Goal: Task Accomplishment & Management: Complete application form

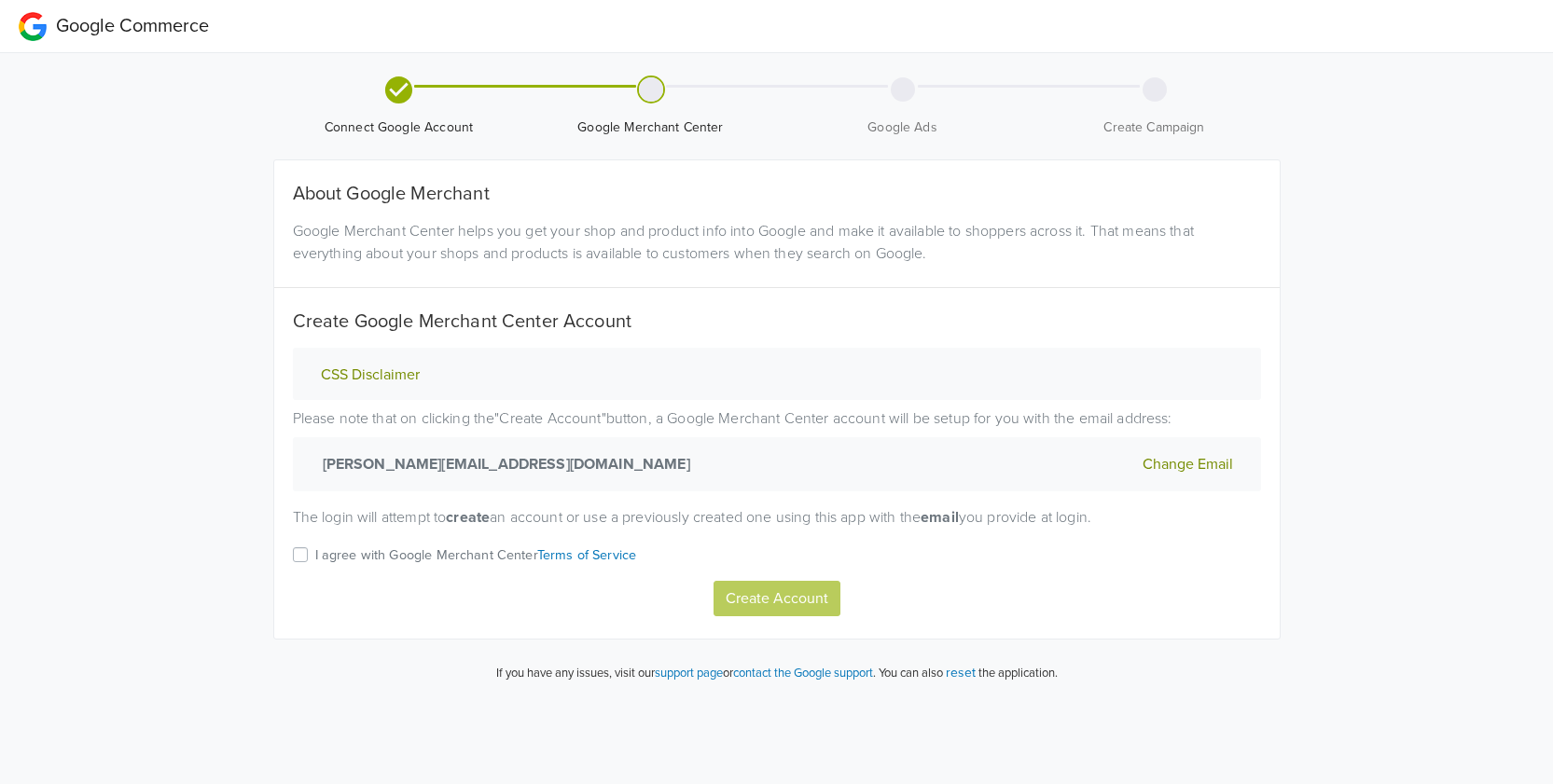
click at [315, 559] on label "I agree with Google Merchant Center Terms of Service" at bounding box center [476, 562] width 322 height 37
click at [0, 0] on input "I agree with Google Merchant Center Terms of Service" at bounding box center [0, 0] width 0 height 0
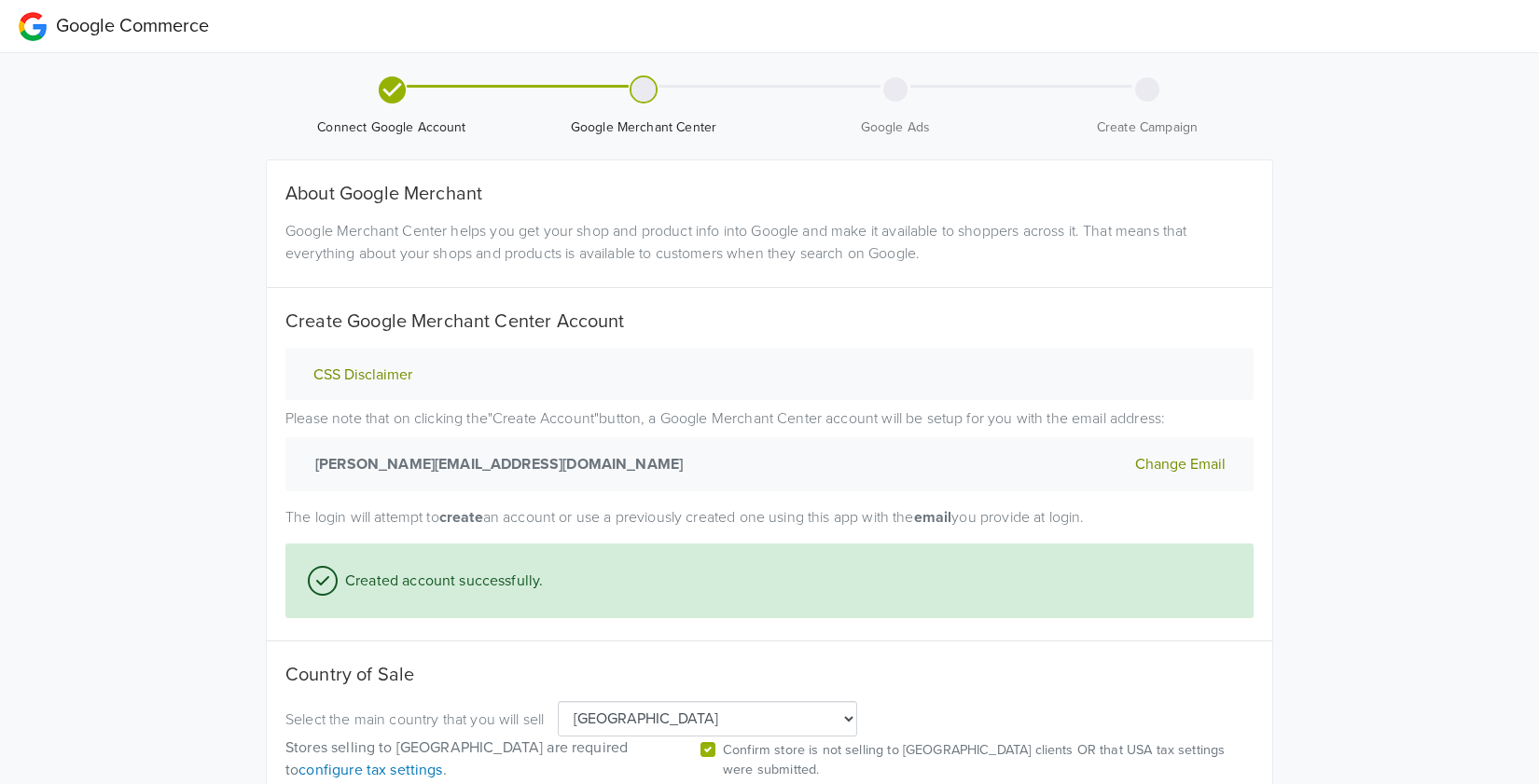
select select "us"
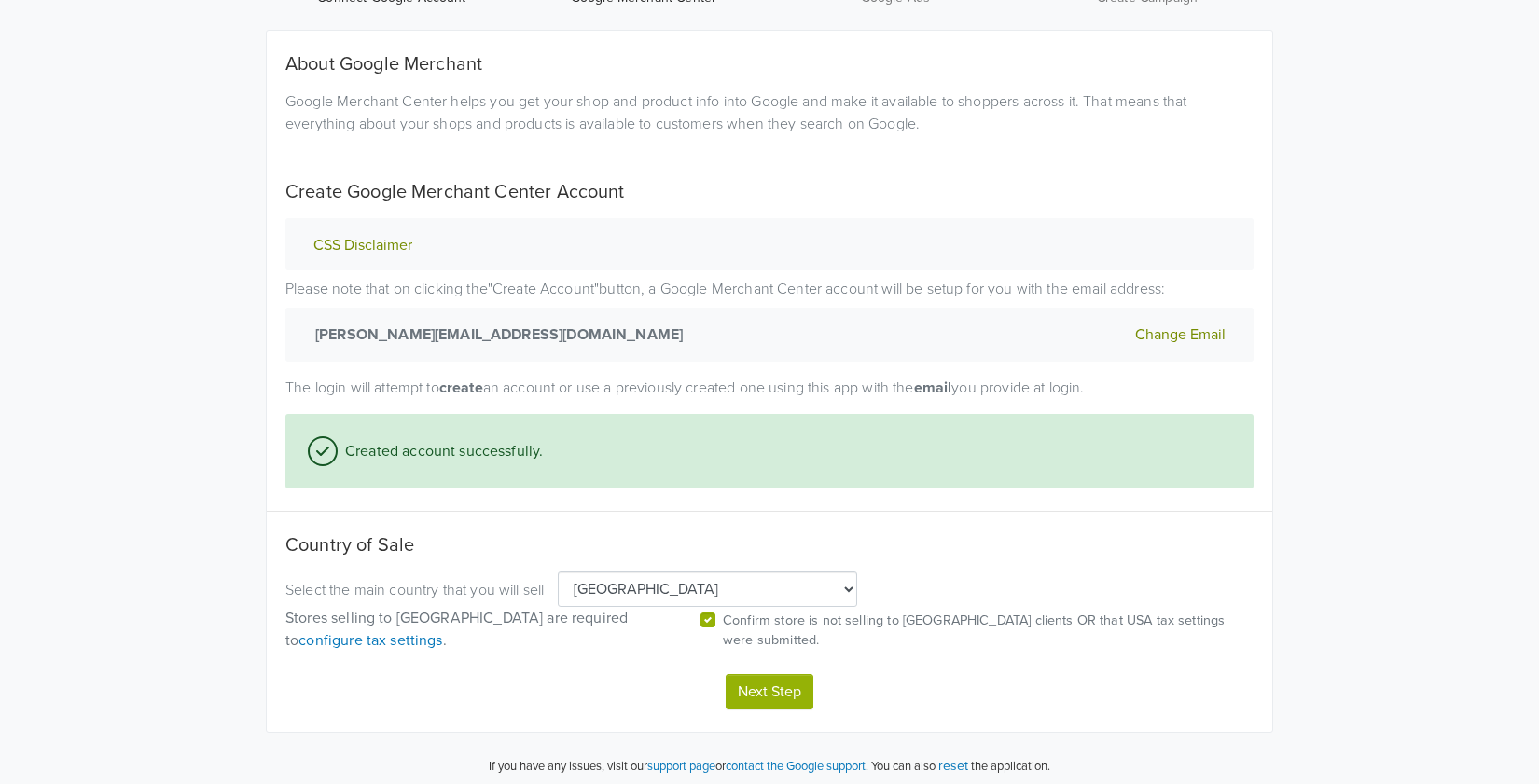
scroll to position [137, 0]
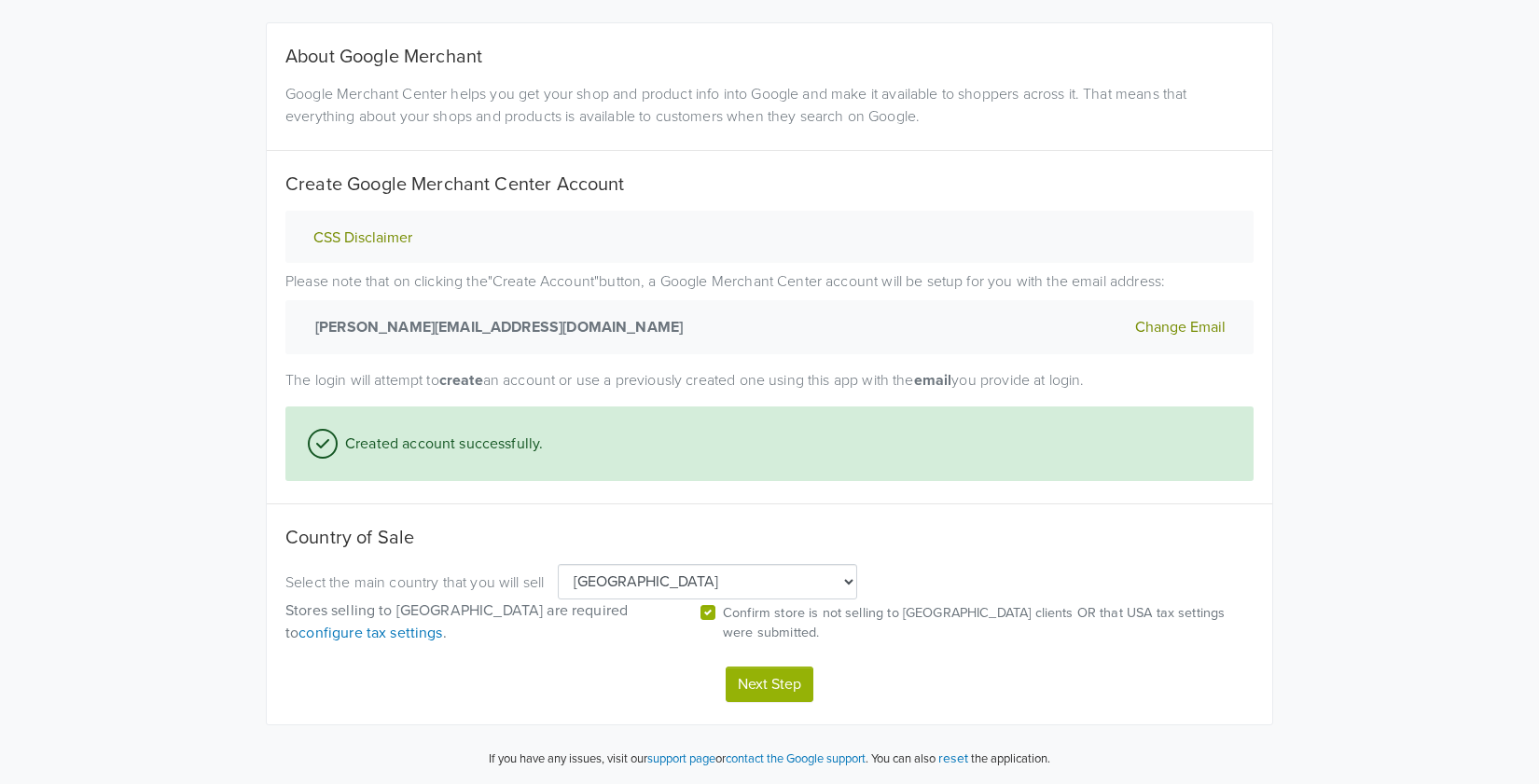
click at [785, 597] on select "Algeria Angola Argentina Australia Austria Bahrain Bangladesh Belarus Belgium B…" at bounding box center [706, 582] width 299 height 36
select select "uy"
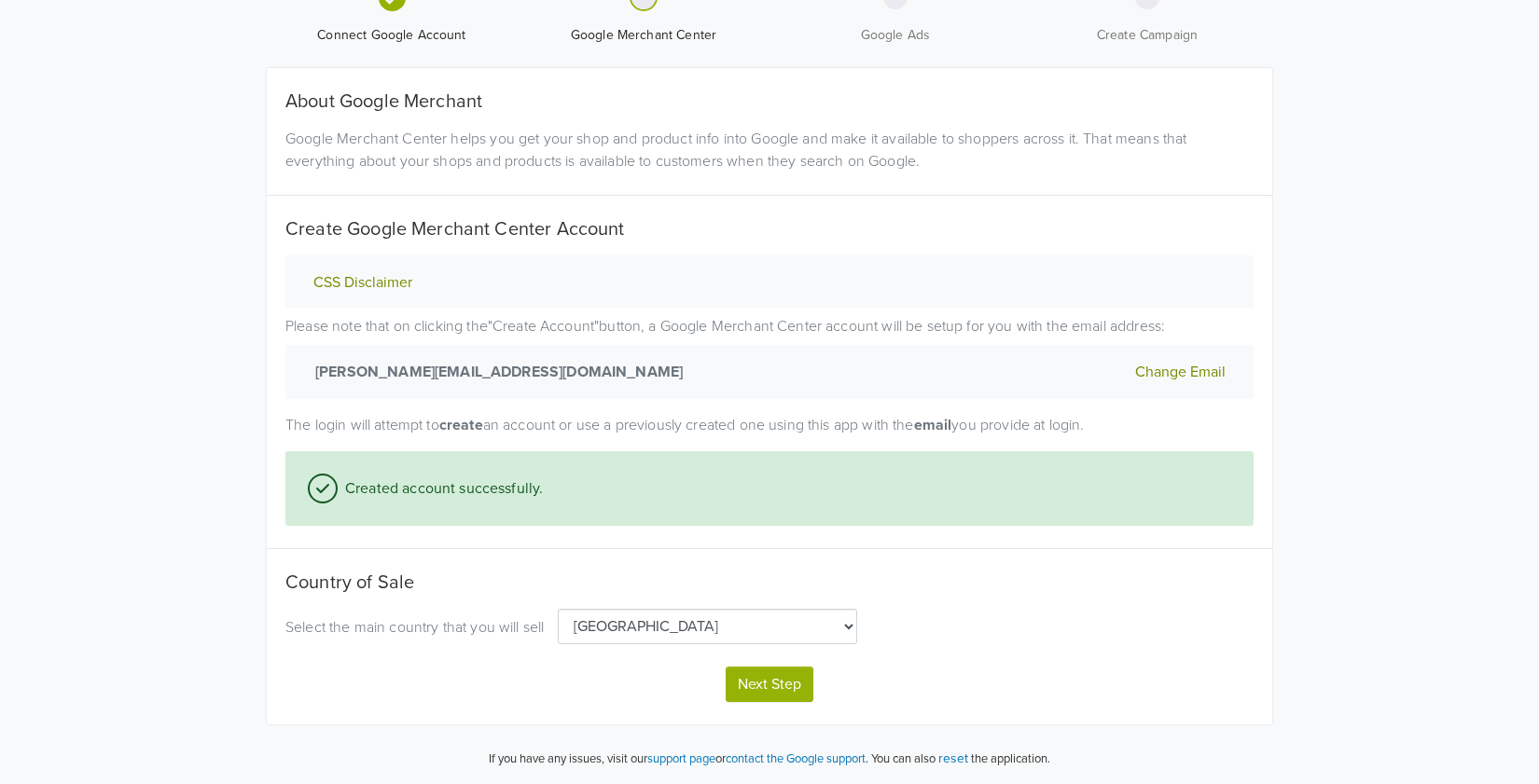
scroll to position [93, 0]
click at [623, 627] on select "Algeria Angola Argentina Australia Austria Bahrain Bangladesh Belarus Belgium B…" at bounding box center [706, 626] width 299 height 36
select select "us"
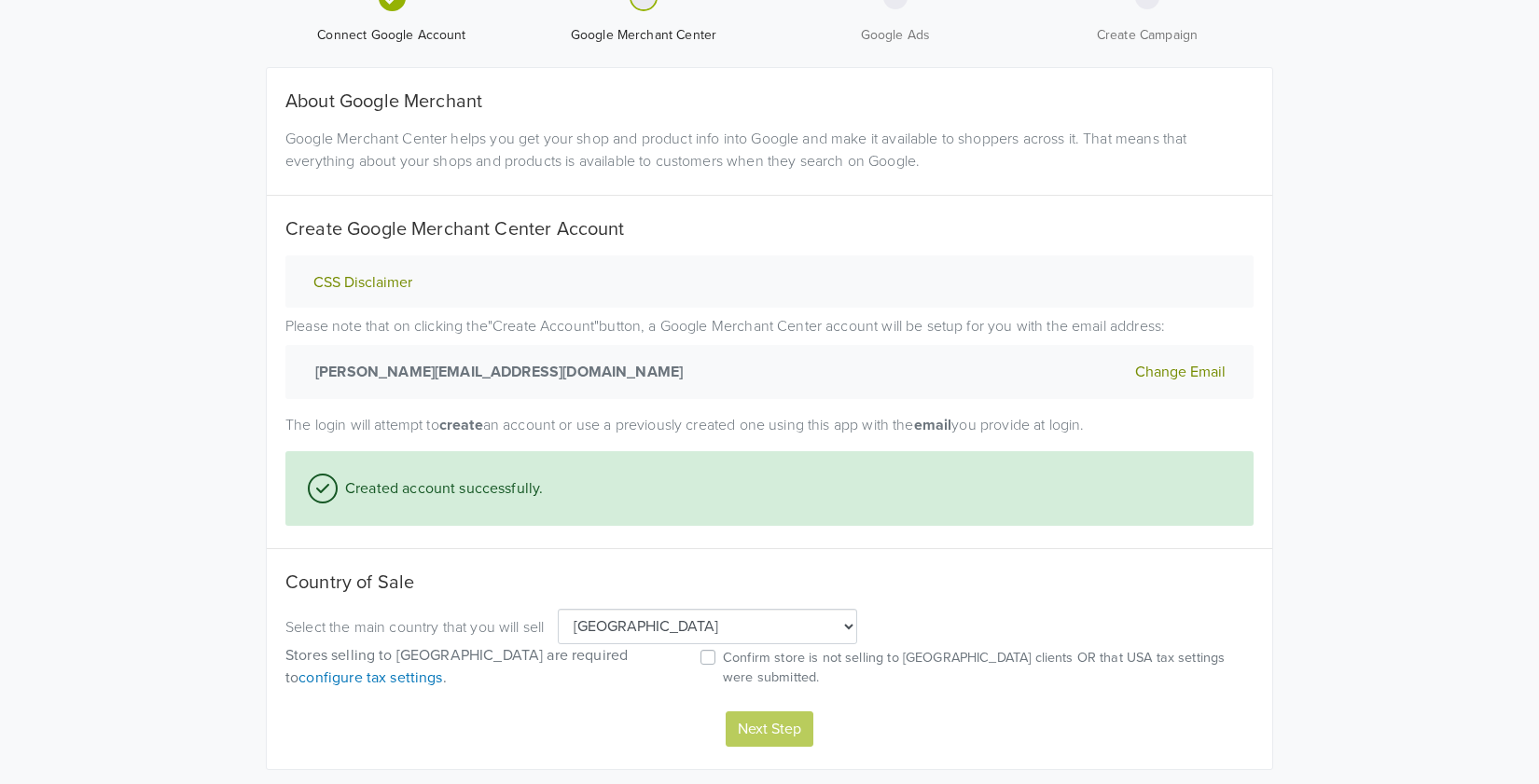
click at [753, 667] on p "Confirm store is not selling to USA clients OR that USA tax settings were submi…" at bounding box center [989, 668] width 531 height 40
click at [0, 0] on input "Confirm store is not selling to USA clients OR that USA tax settings were submi…" at bounding box center [0, 0] width 0 height 0
select select "us"
click at [757, 748] on div "About Google Merchant Google Merchant Center helps you get your shop and produc…" at bounding box center [769, 418] width 1005 height 701
click at [756, 736] on button "Next Step" at bounding box center [769, 729] width 88 height 36
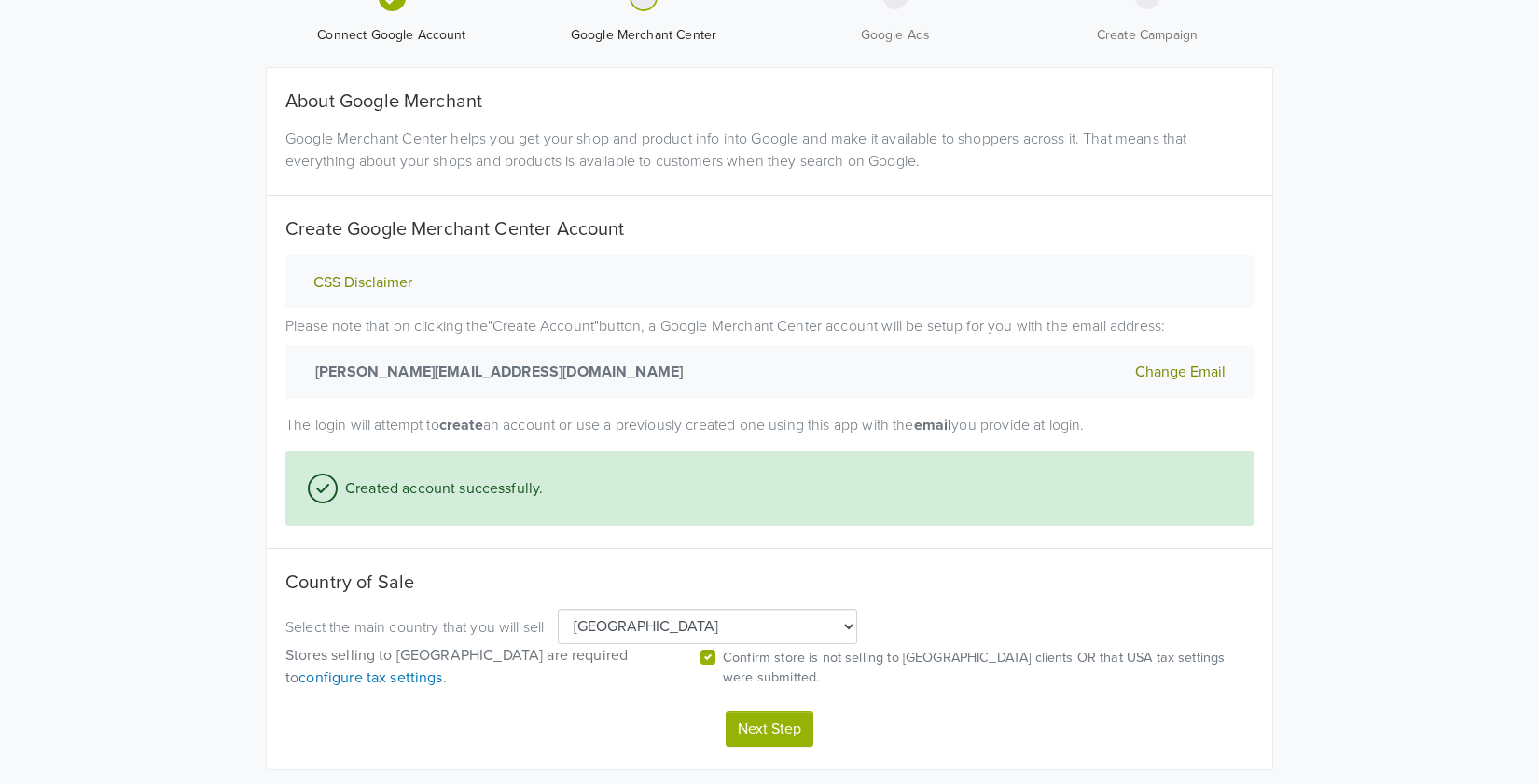
select select "us"
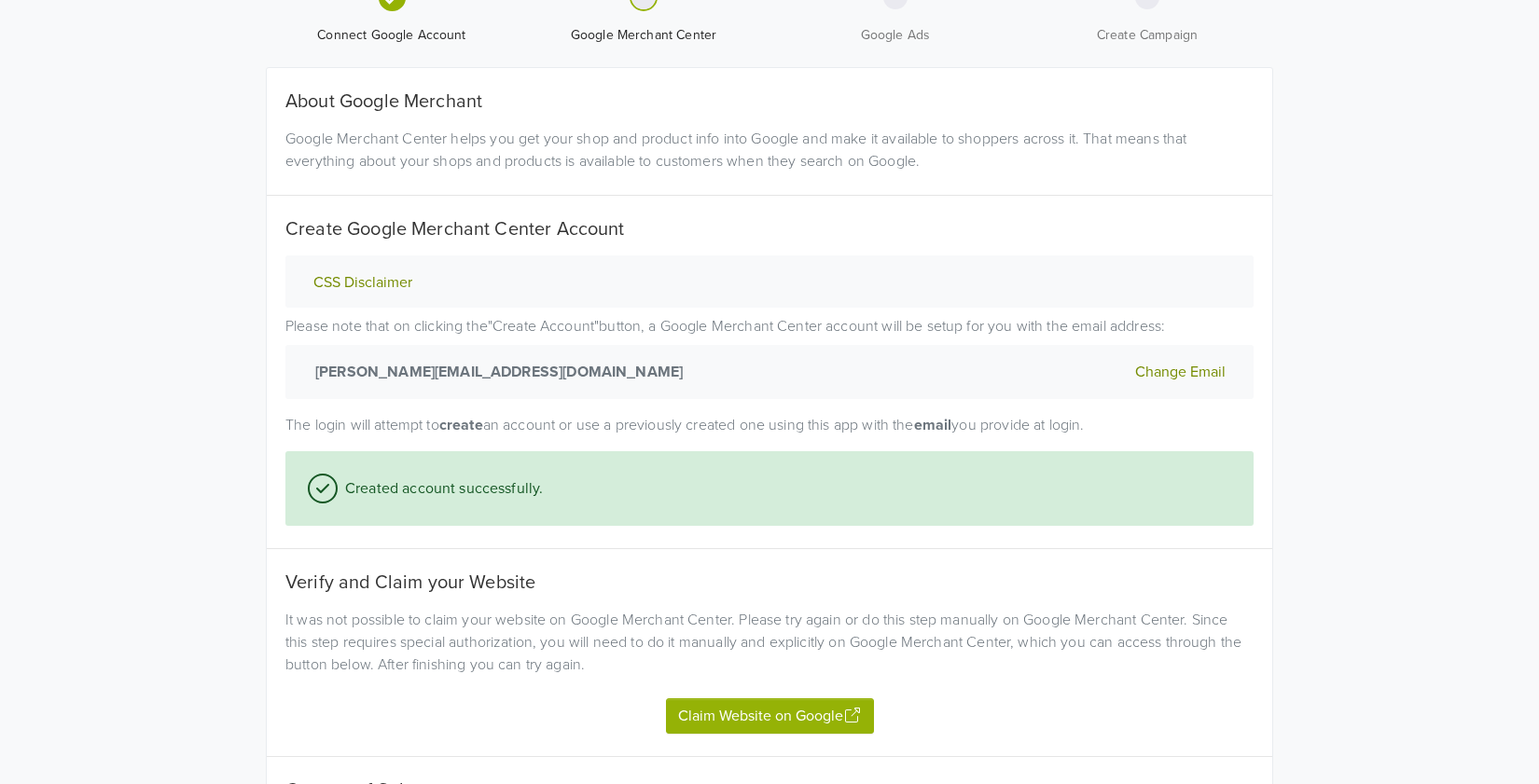
click at [758, 720] on button "Claim Website on Google" at bounding box center [770, 716] width 208 height 36
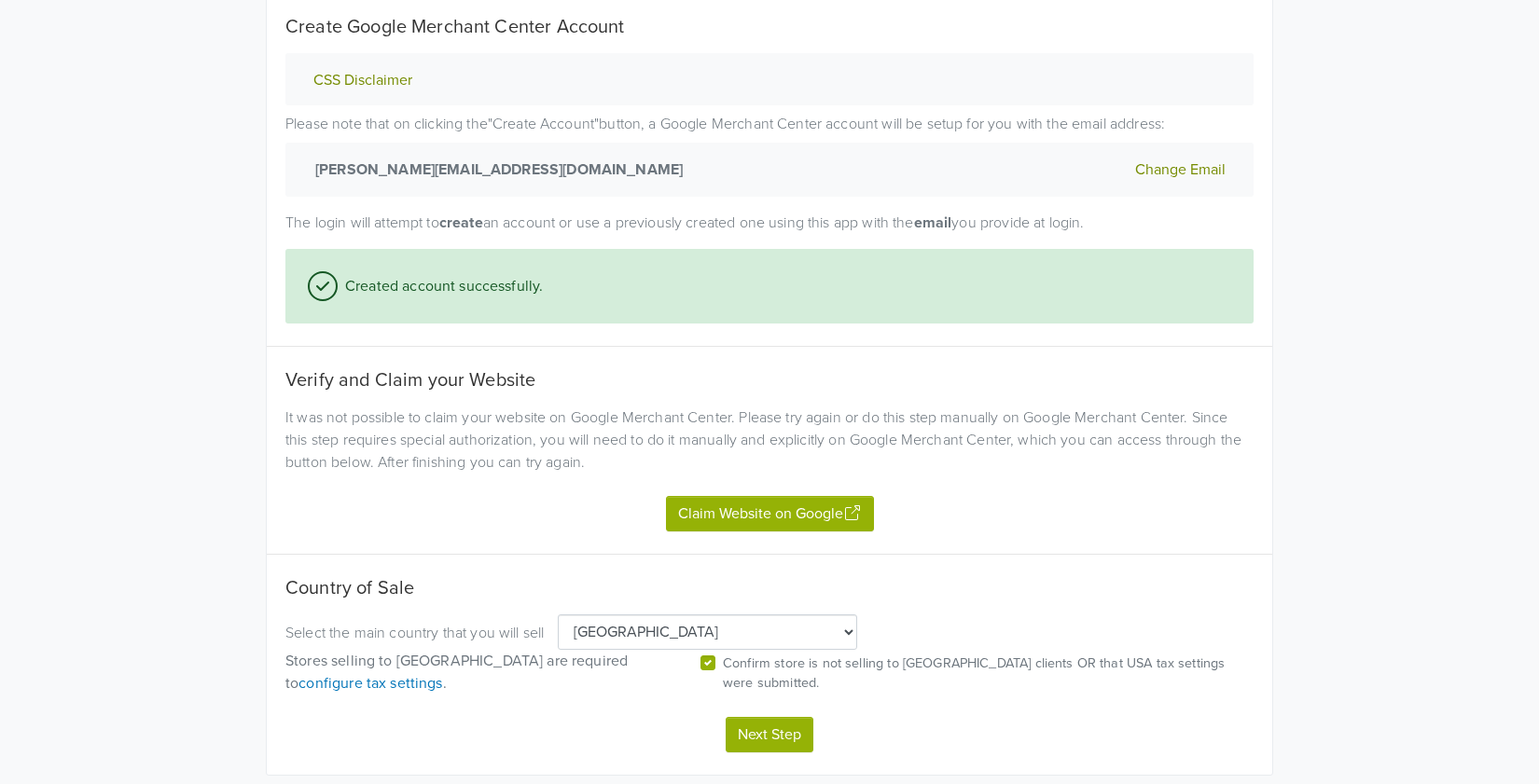
scroll to position [298, 0]
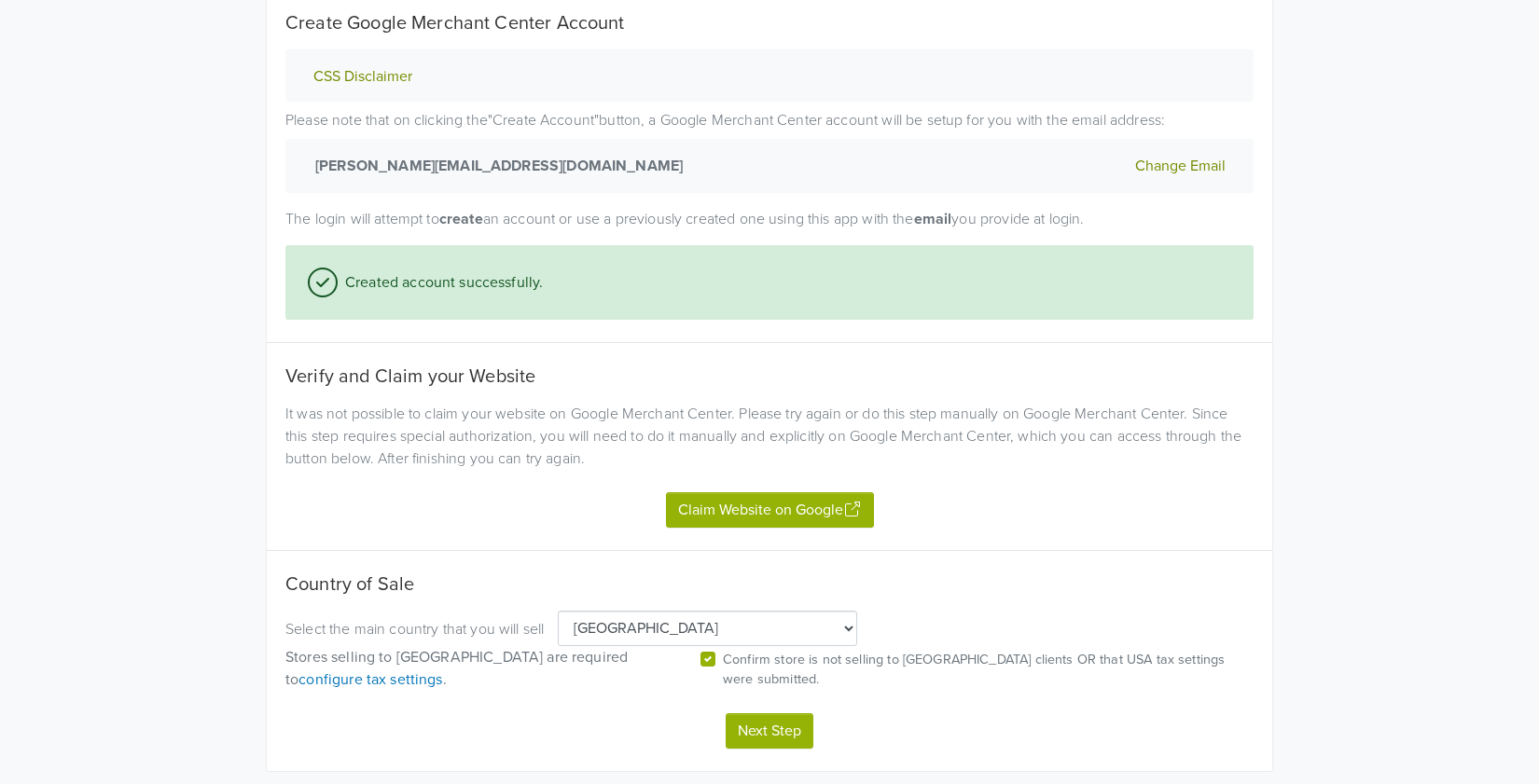
click at [777, 741] on button "Next Step" at bounding box center [769, 731] width 88 height 36
select select "us"
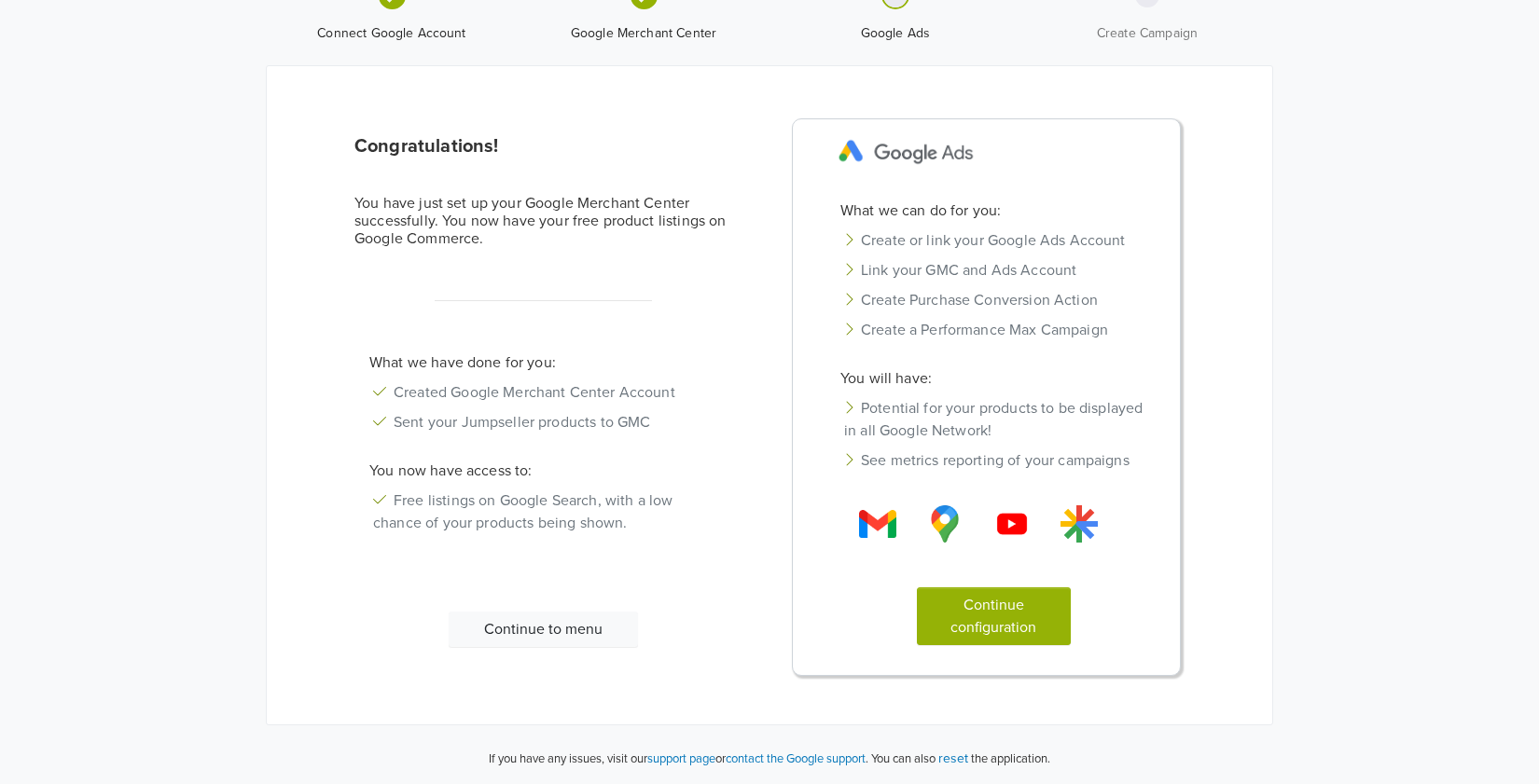
scroll to position [94, 0]
click at [942, 615] on button "Continue configuration" at bounding box center [993, 615] width 155 height 58
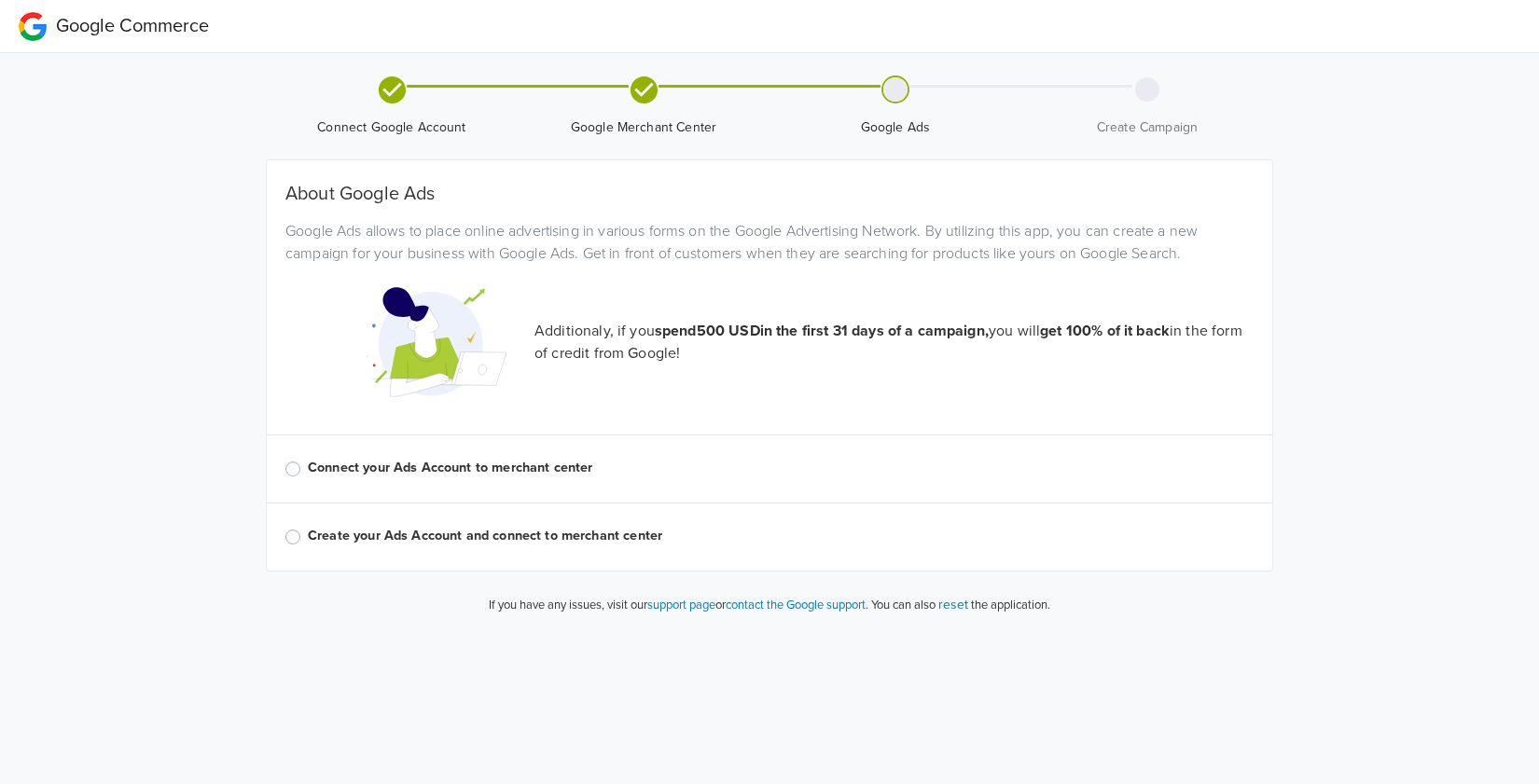
scroll to position [0, 0]
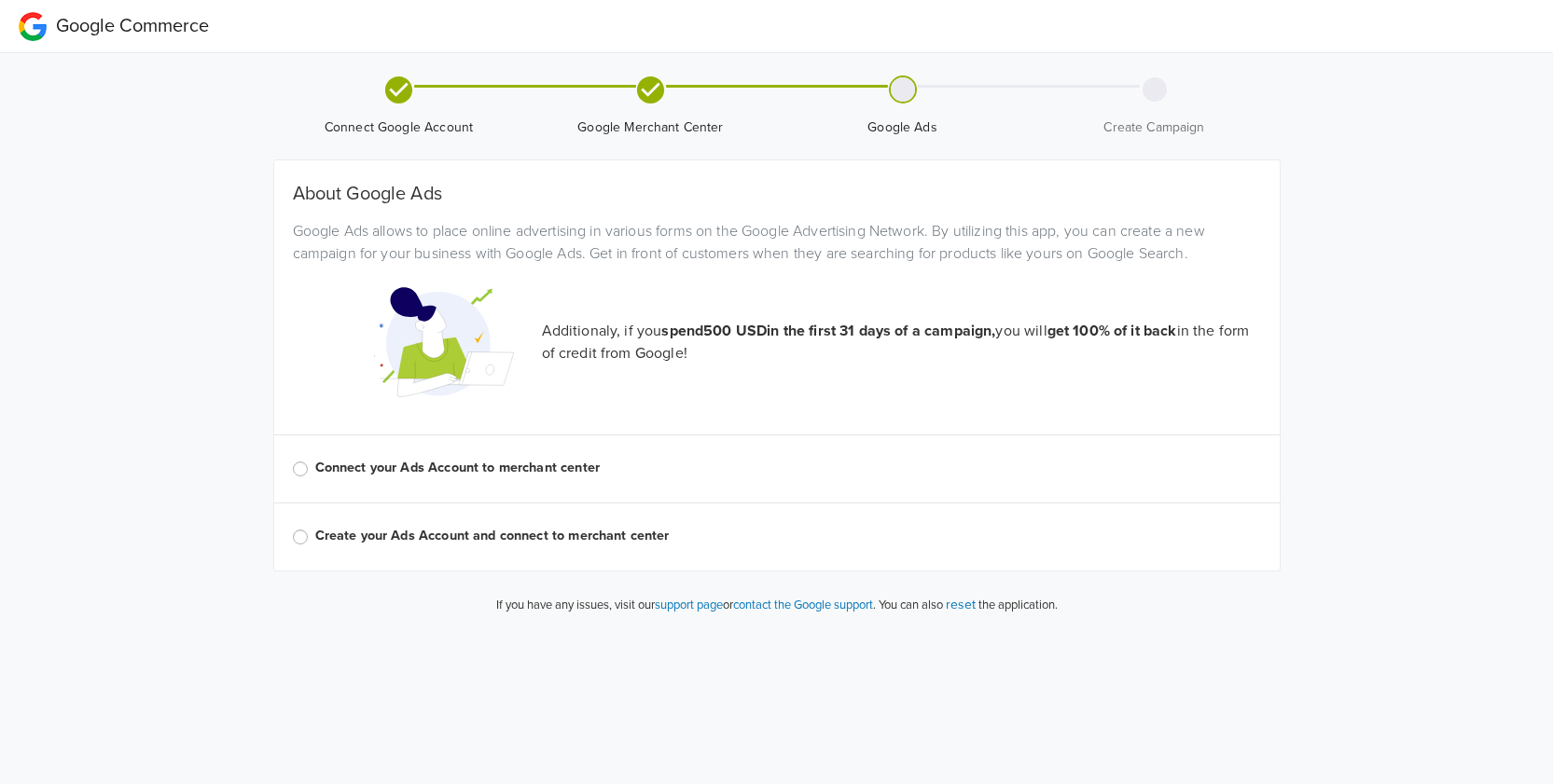
click at [478, 469] on label "Connect your Ads Account to merchant center" at bounding box center [787, 467] width 945 height 21
click at [0, 0] on input "Connect your Ads Account to merchant center" at bounding box center [0, 0] width 0 height 0
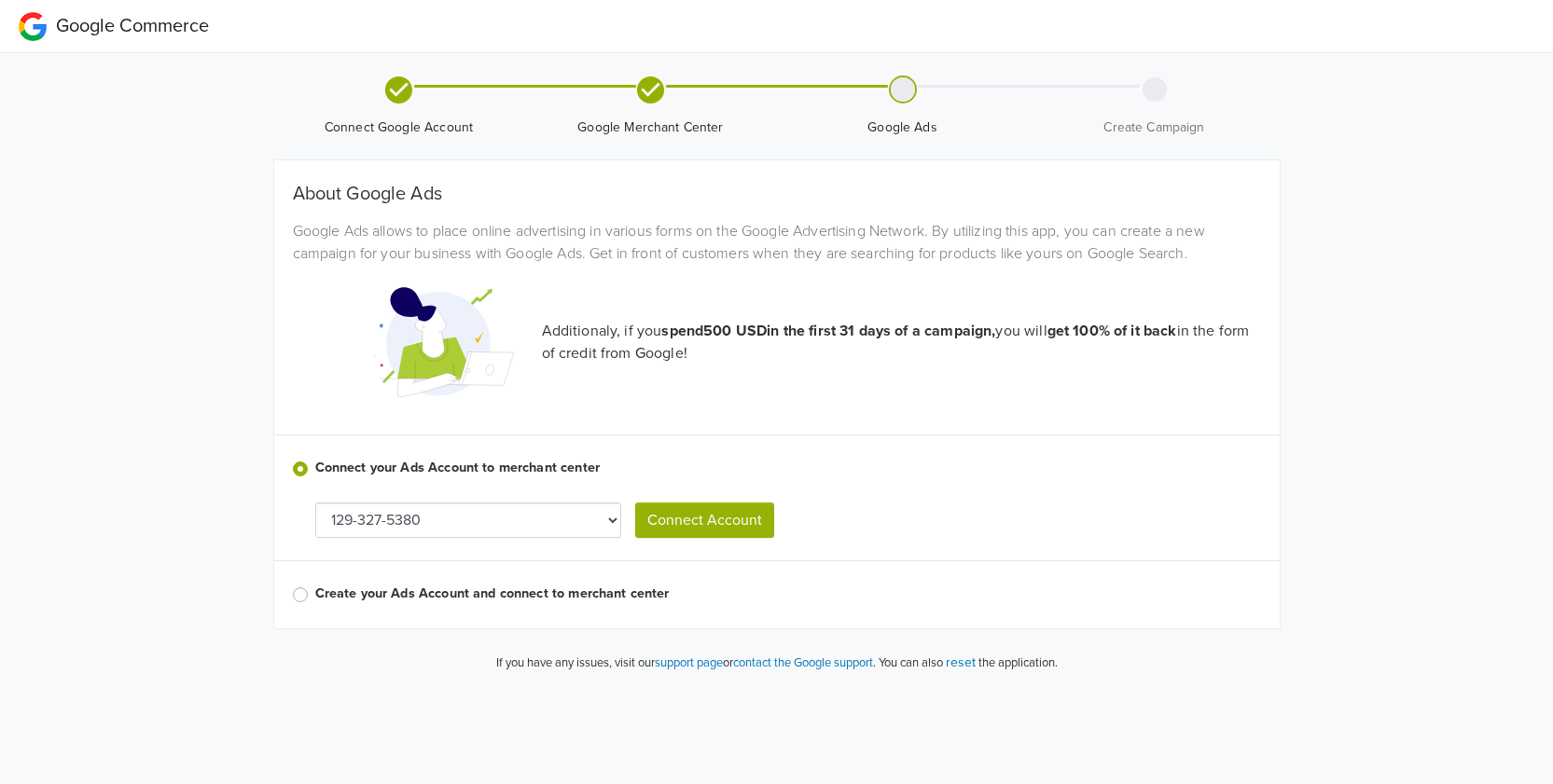
click at [534, 519] on select "129-327-5380 941-447-5596 308-615-7950 523-274-7703 799-526-9362 604-124-0245 3…" at bounding box center [468, 520] width 306 height 36
click at [315, 502] on select "129-327-5380 941-447-5596 308-615-7950 523-274-7703 799-526-9362 604-124-0245 3…" at bounding box center [468, 520] width 306 height 36
click at [604, 516] on select "129-327-5380 941-447-5596 308-615-7950 523-274-7703 799-526-9362 604-124-0245 3…" at bounding box center [468, 520] width 306 height 36
click at [519, 514] on select "129-327-5380 941-447-5596 308-615-7950 523-274-7703 799-526-9362 604-124-0245 3…" at bounding box center [468, 520] width 306 height 36
select select "4202773617"
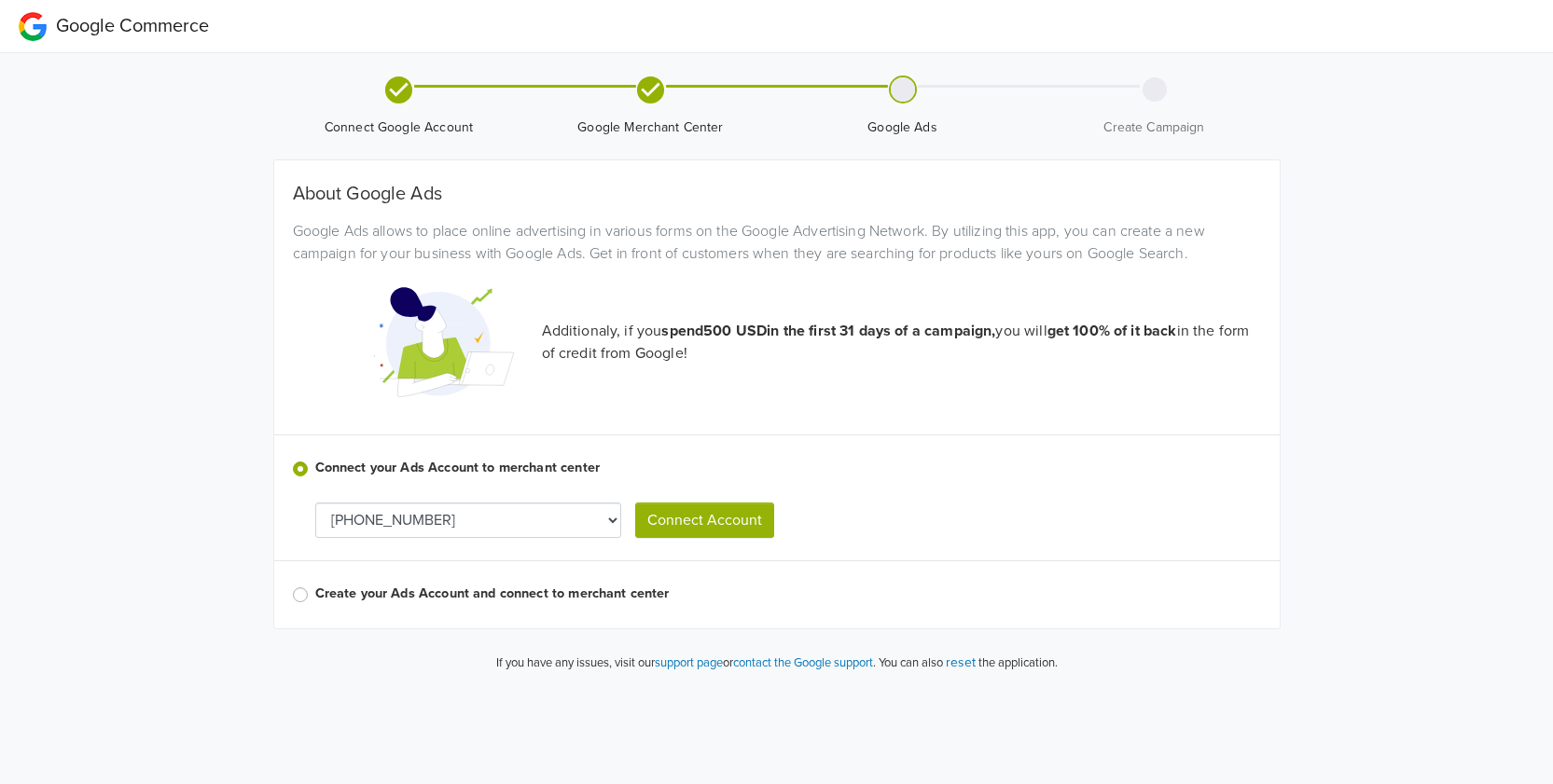
click at [661, 515] on button "Connect Account" at bounding box center [704, 520] width 139 height 36
select select "4202773617"
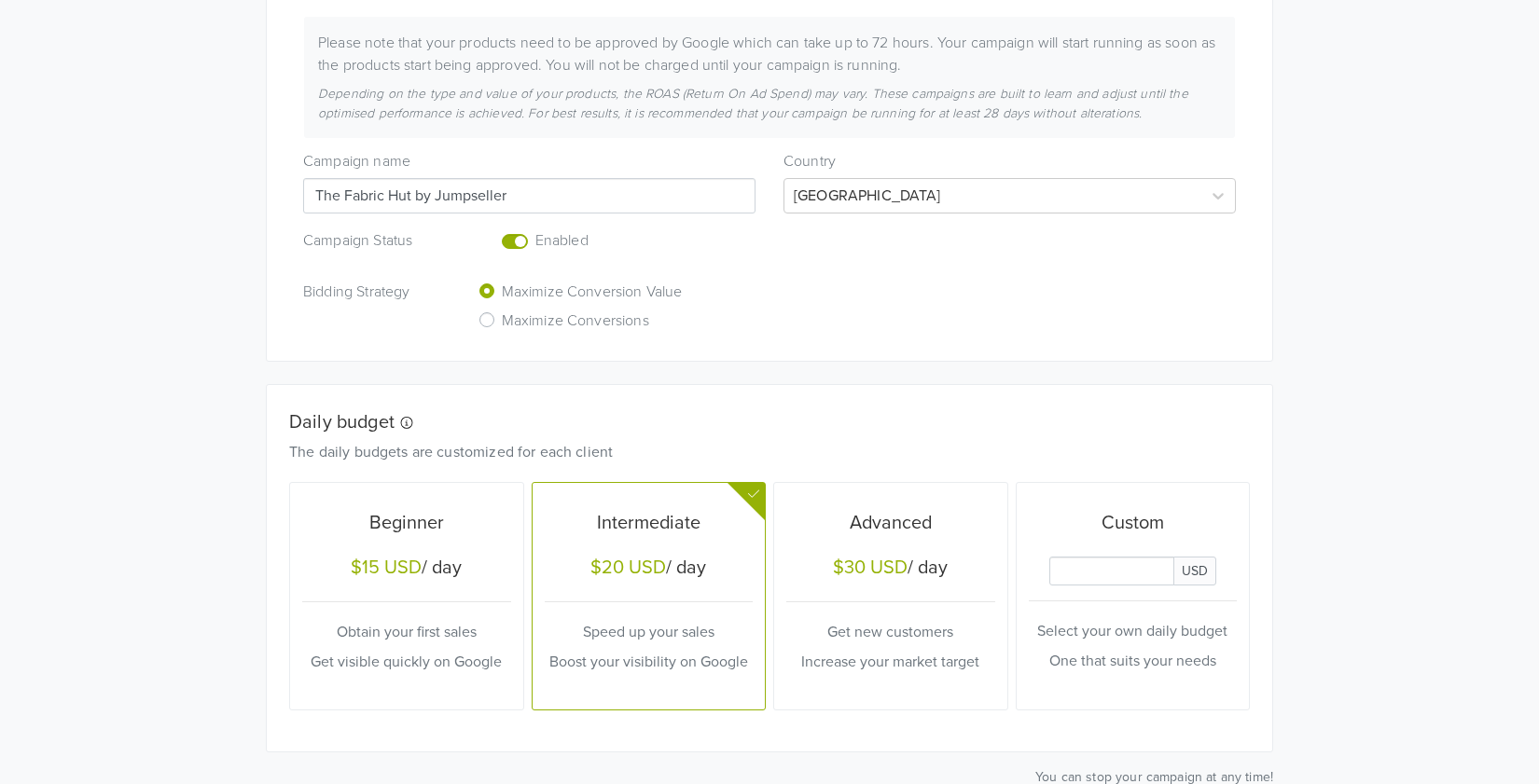
scroll to position [484, 0]
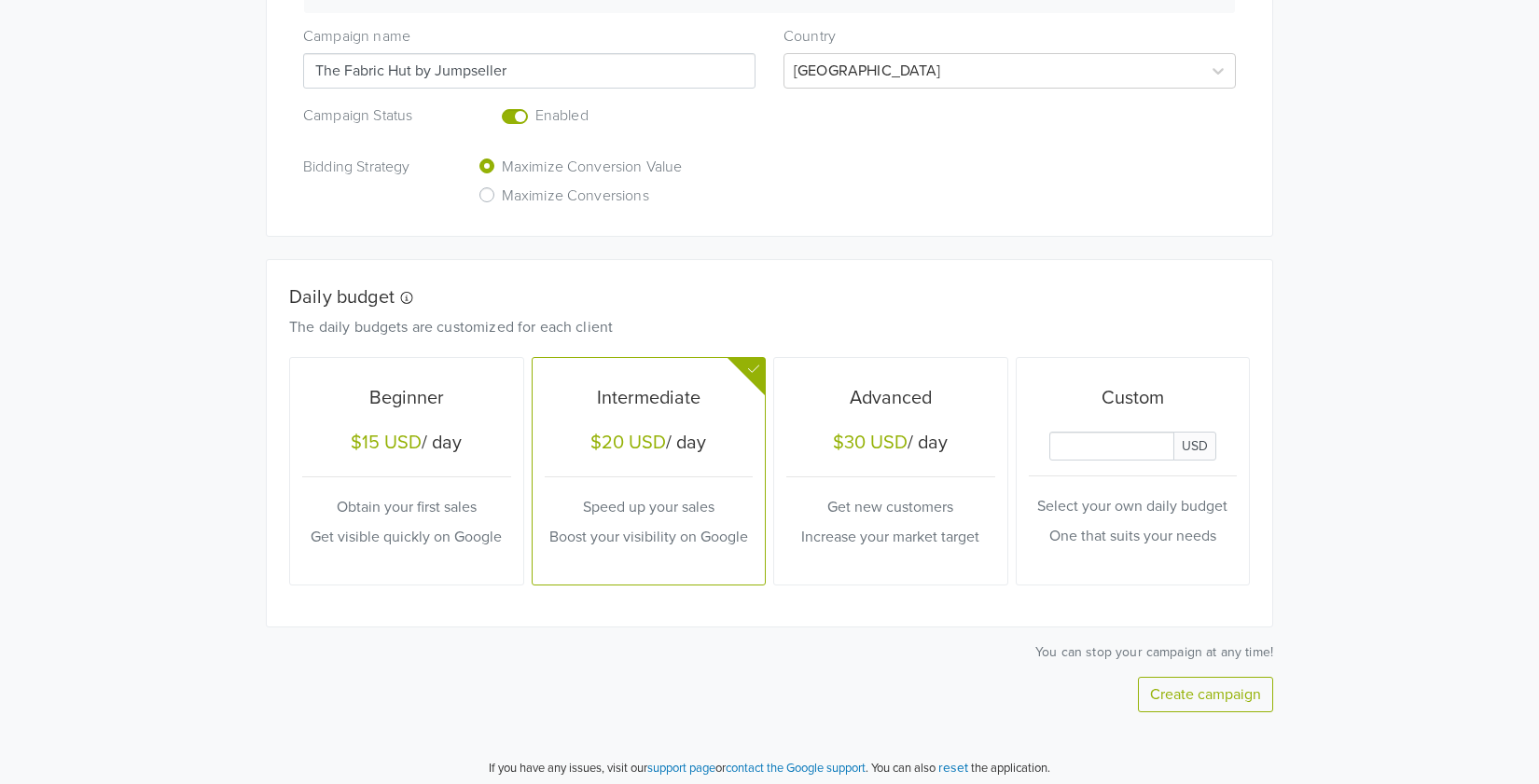
click at [1240, 695] on button "Create campaign" at bounding box center [1205, 694] width 135 height 36
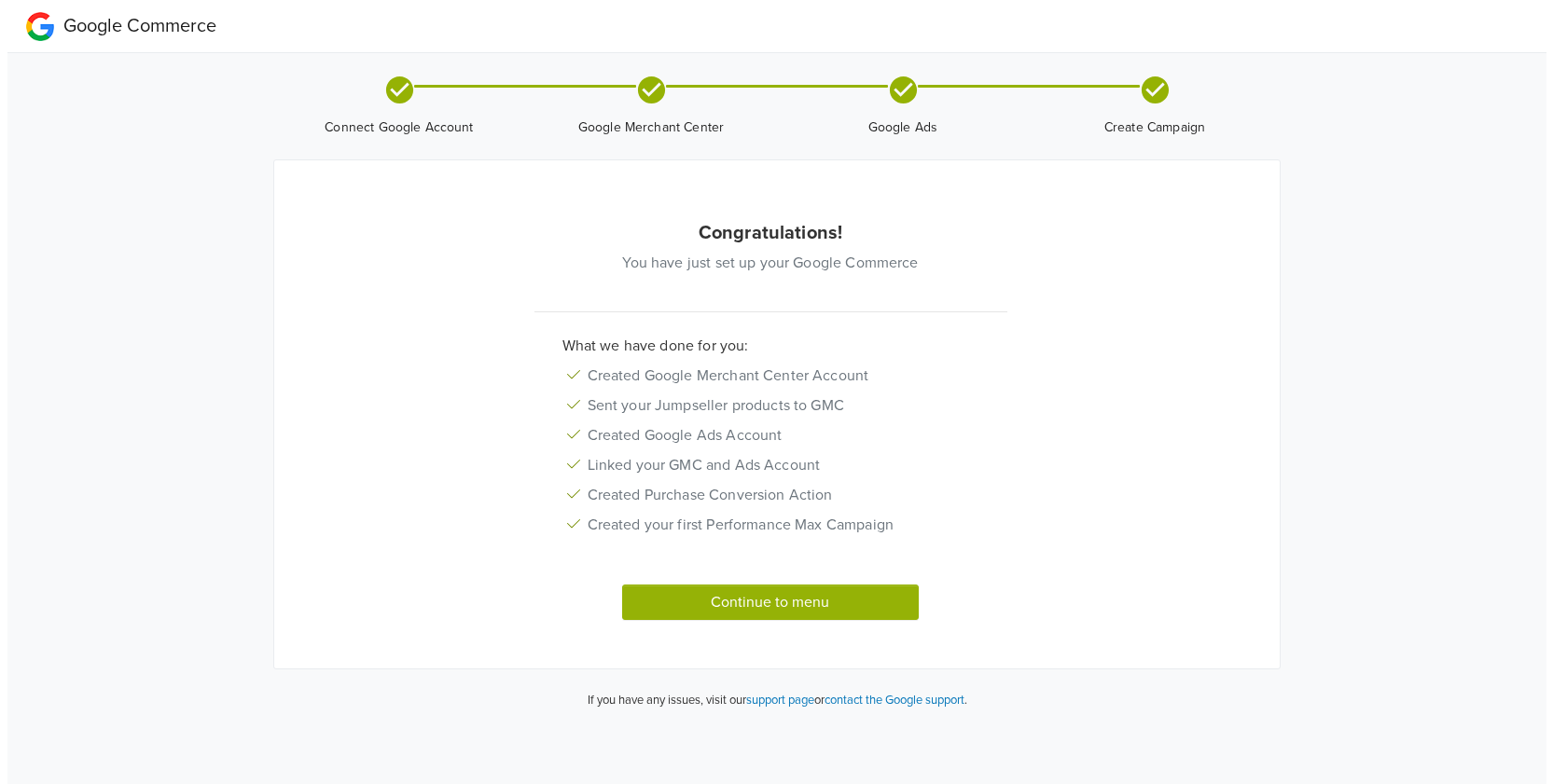
scroll to position [0, 0]
